Goal: Information Seeking & Learning: Learn about a topic

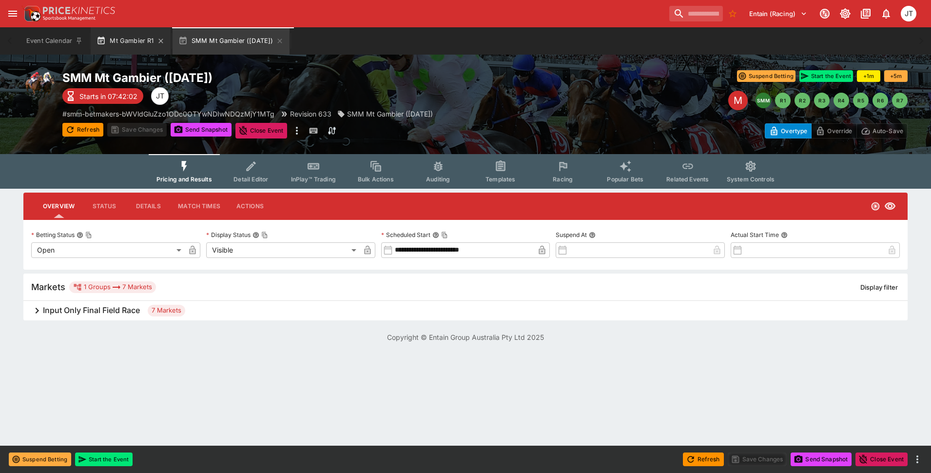
click at [134, 37] on button "Mt Gambier R1" at bounding box center [130, 40] width 79 height 27
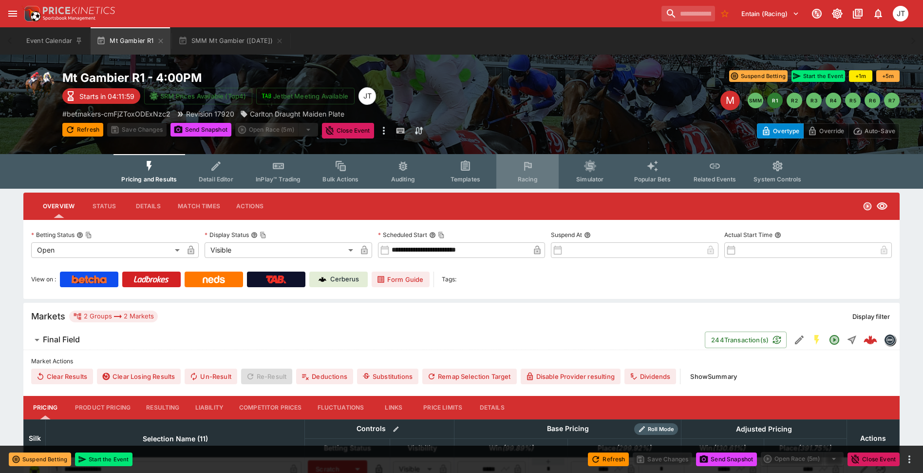
click at [529, 174] on button "Racing" at bounding box center [528, 171] width 62 height 35
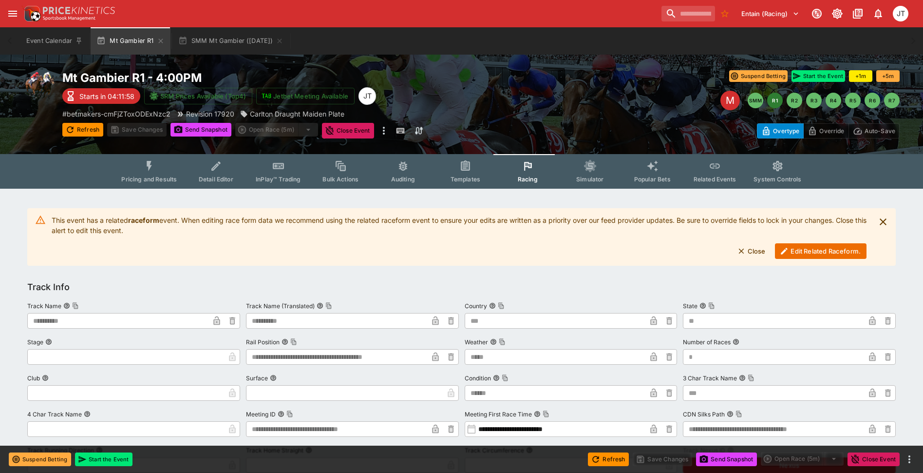
click at [809, 255] on button "Edit Related Raceform." at bounding box center [821, 251] width 92 height 16
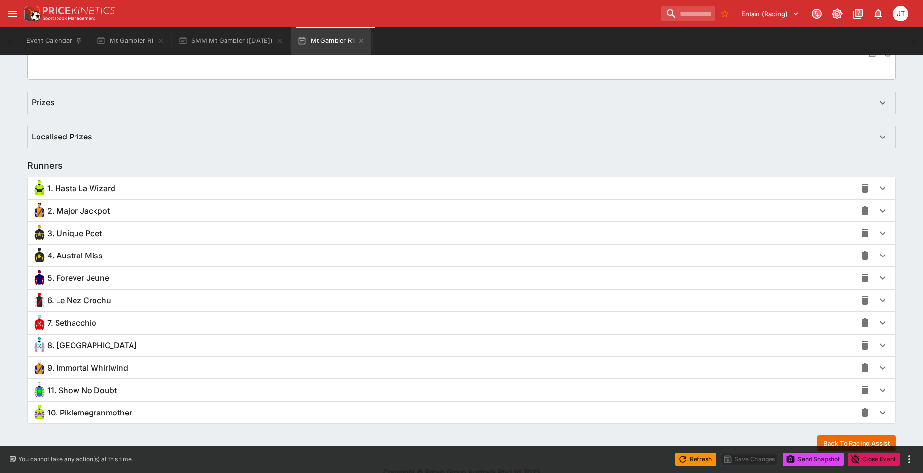
click at [124, 238] on div "3. Unique Poet" at bounding box center [444, 233] width 825 height 16
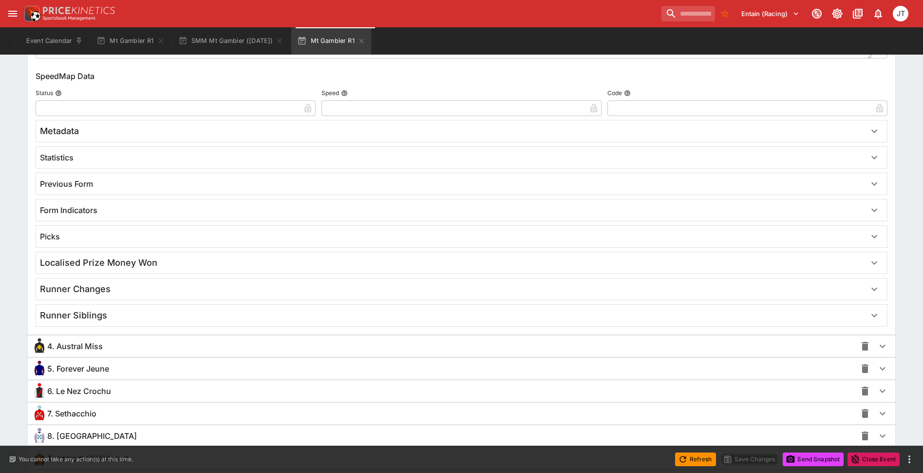
scroll to position [1495, 0]
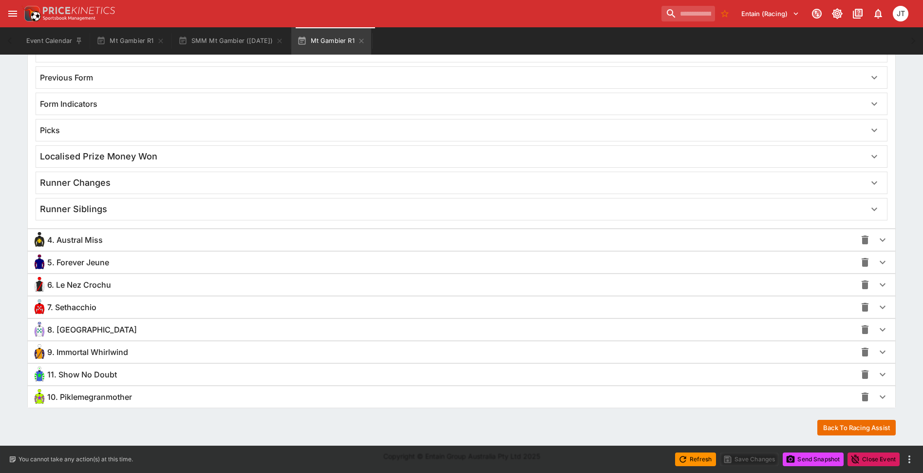
click at [111, 286] on span "6. Le Nez Crochu" at bounding box center [79, 285] width 64 height 10
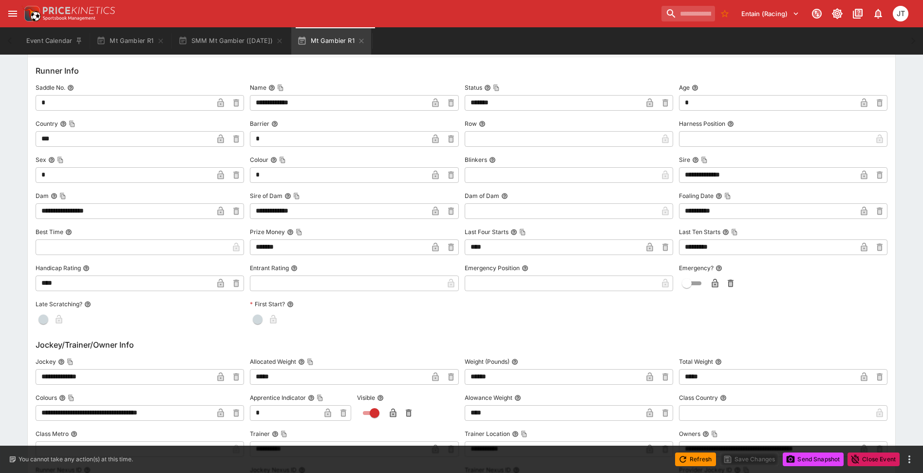
scroll to position [1787, 0]
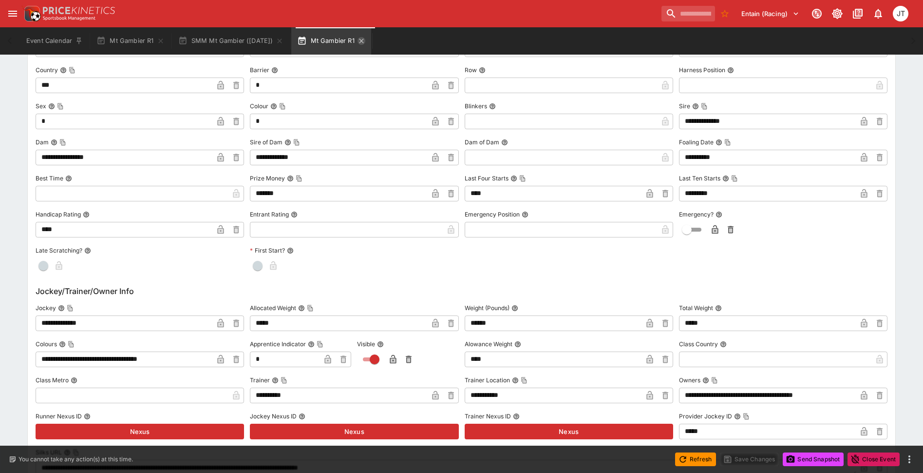
click at [365, 38] on icon "button" at bounding box center [362, 41] width 8 height 8
